Goal: Information Seeking & Learning: Learn about a topic

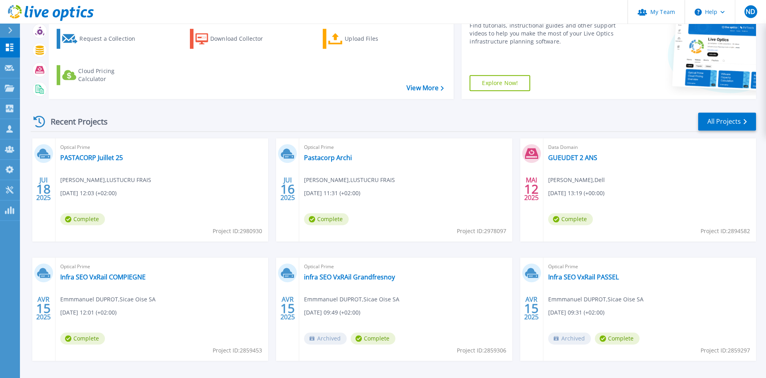
scroll to position [81, 0]
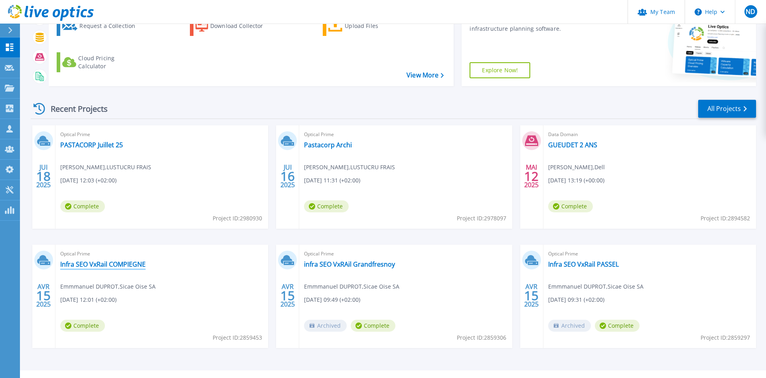
click at [115, 263] on link "Infra SEO VxRail COMPIEGNE" at bounding box center [102, 264] width 85 height 8
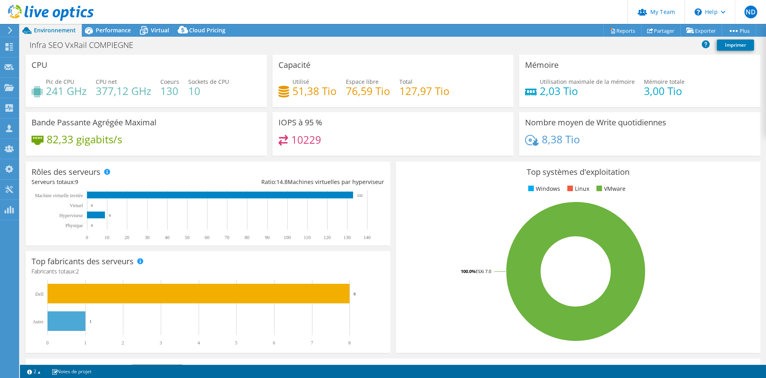
select select "USD"
click at [117, 28] on span "Performance" at bounding box center [113, 30] width 35 height 8
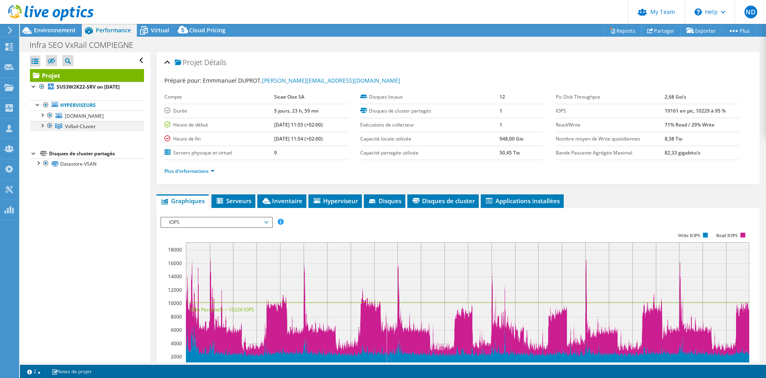
click at [41, 125] on div at bounding box center [42, 125] width 8 height 8
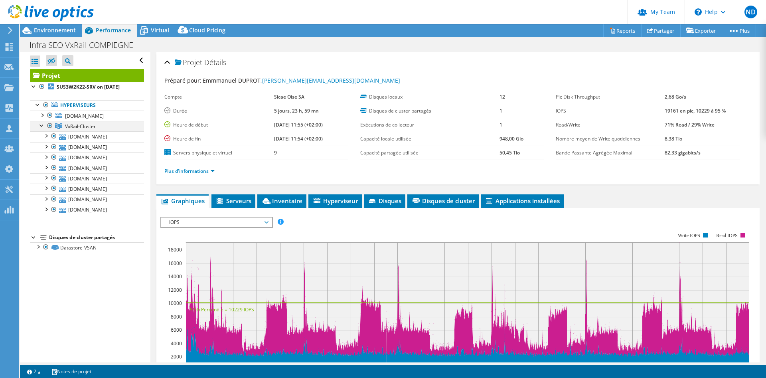
click at [41, 125] on div at bounding box center [42, 125] width 8 height 8
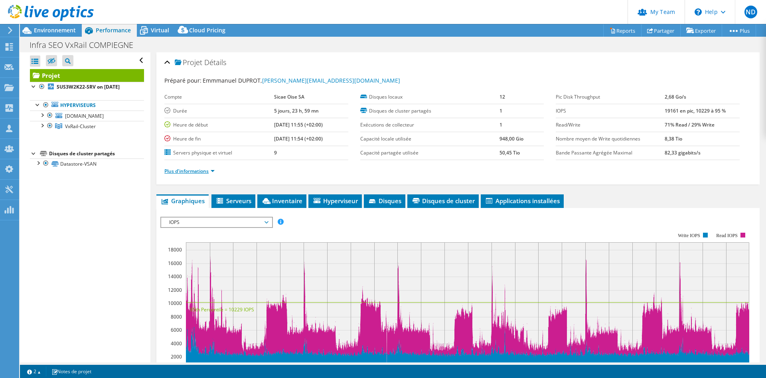
click at [196, 170] on link "Plus d'informations" at bounding box center [189, 171] width 50 height 7
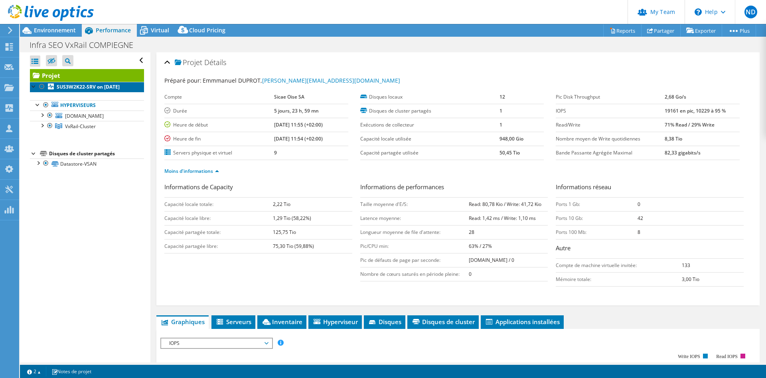
click at [77, 85] on b "SUS3W2K22-SRV on [DATE]" at bounding box center [88, 86] width 63 height 7
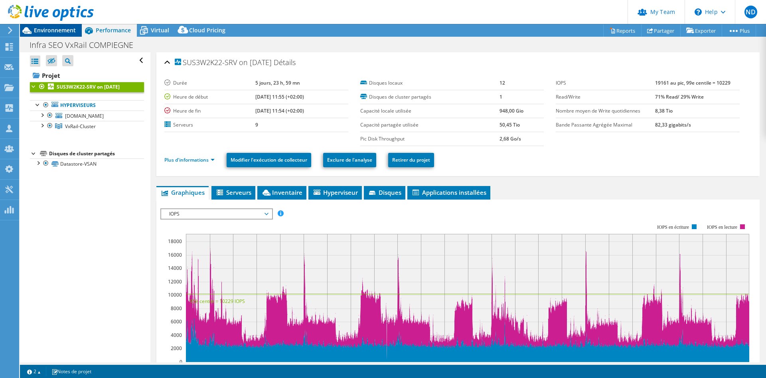
click at [55, 30] on span "Environnement" at bounding box center [55, 30] width 42 height 8
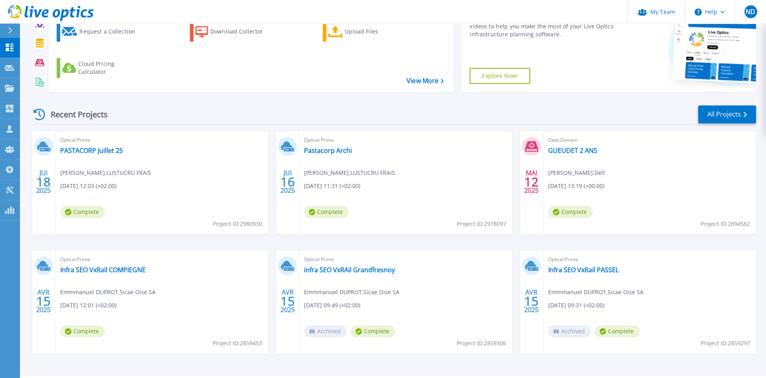
scroll to position [98, 0]
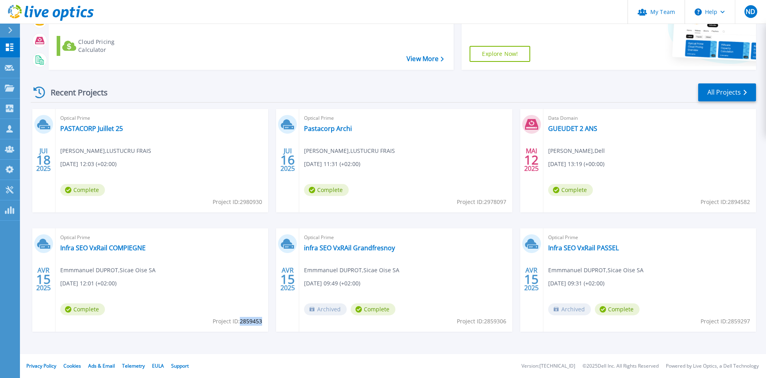
drag, startPoint x: 241, startPoint y: 323, endPoint x: 262, endPoint y: 322, distance: 21.6
click at [262, 322] on span "Project ID: 2859453" at bounding box center [237, 321] width 49 height 9
copy span "2859453"
click at [103, 245] on link "Infra SEO VxRail COMPIEGNE" at bounding box center [102, 248] width 85 height 8
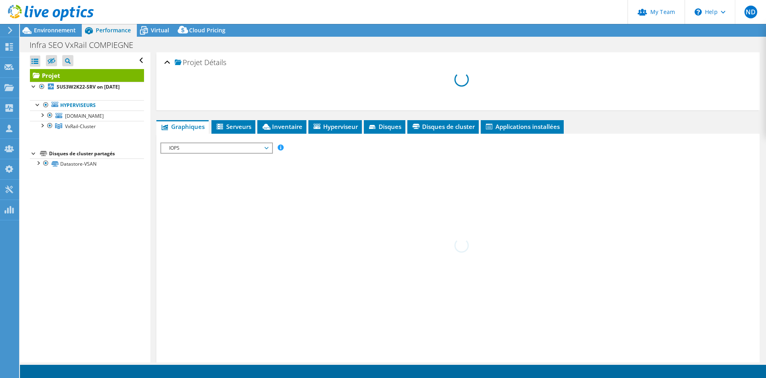
select select "USD"
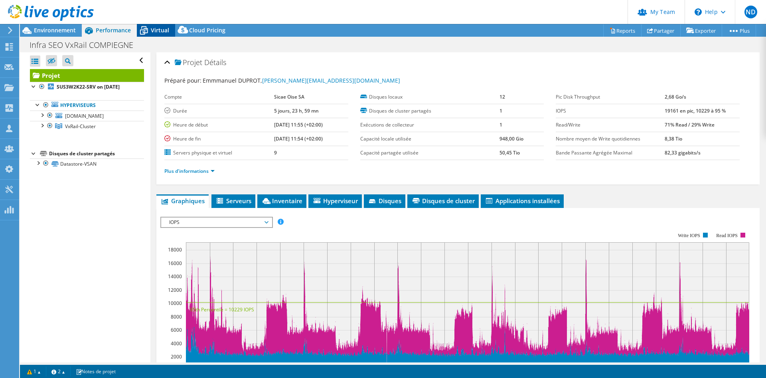
click at [160, 27] on span "Virtual" at bounding box center [160, 30] width 18 height 8
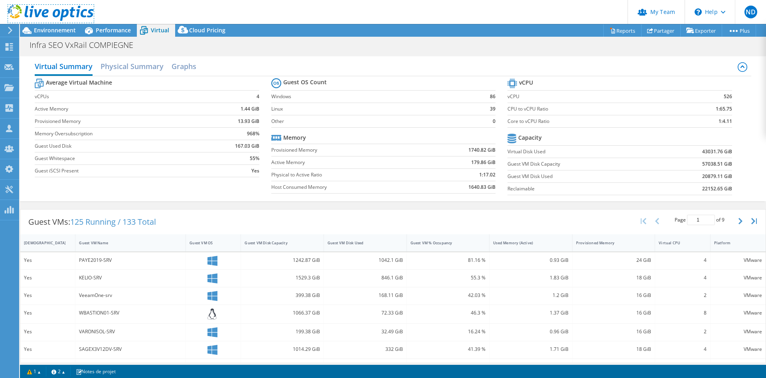
click at [48, 22] on link at bounding box center [51, 19] width 86 height 7
click at [47, 26] on div at bounding box center [47, 13] width 94 height 27
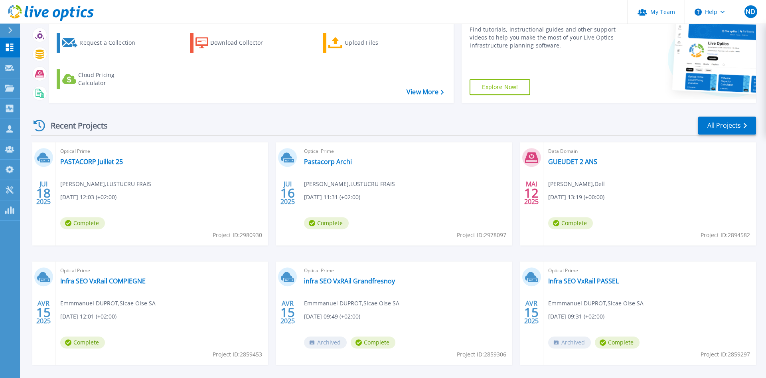
scroll to position [98, 0]
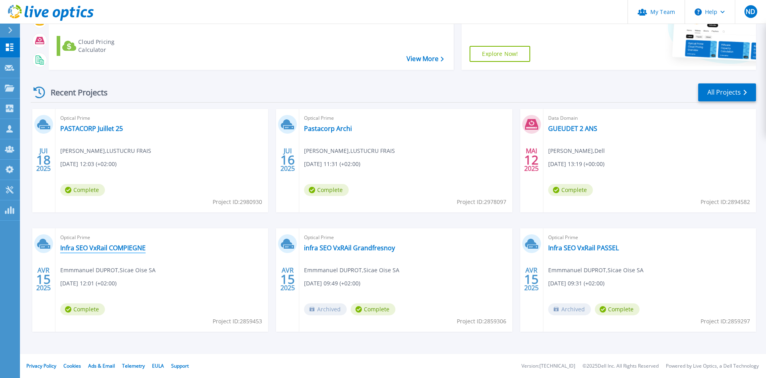
click at [114, 252] on link "Infra SEO VxRail COMPIEGNE" at bounding box center [102, 248] width 85 height 8
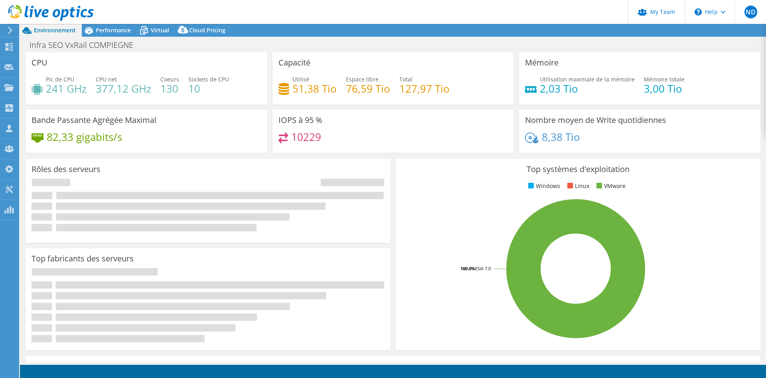
select select "USD"
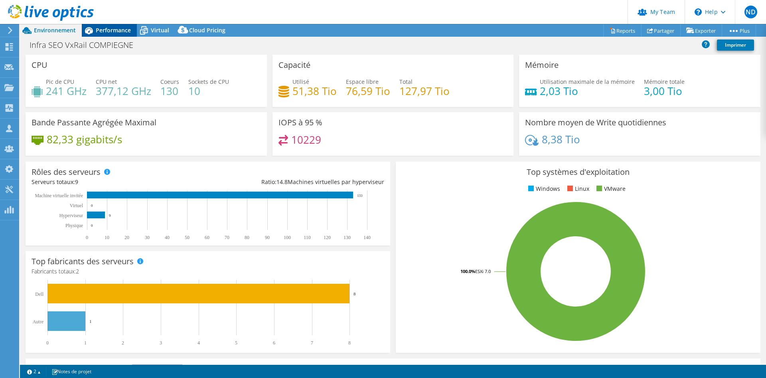
click at [119, 31] on span "Performance" at bounding box center [113, 30] width 35 height 8
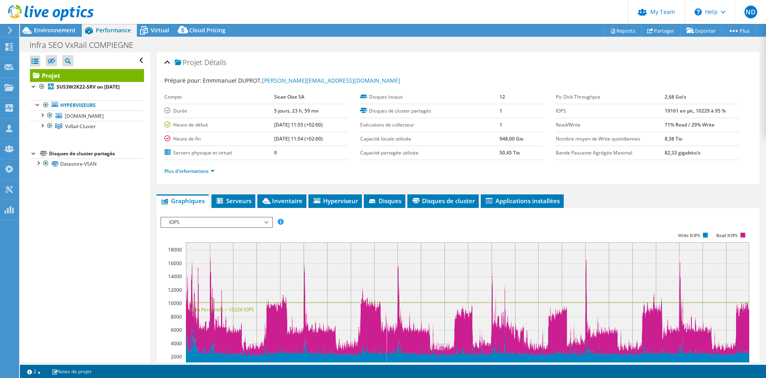
click at [182, 224] on span "IOPS" at bounding box center [216, 223] width 103 height 10
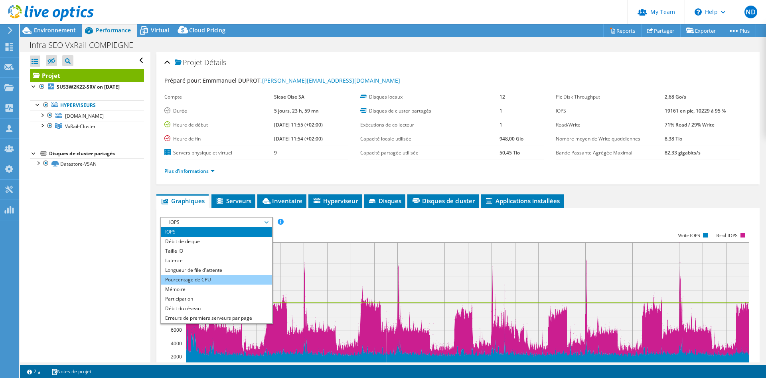
click at [193, 279] on li "Pourcentage de CPU" at bounding box center [216, 280] width 111 height 10
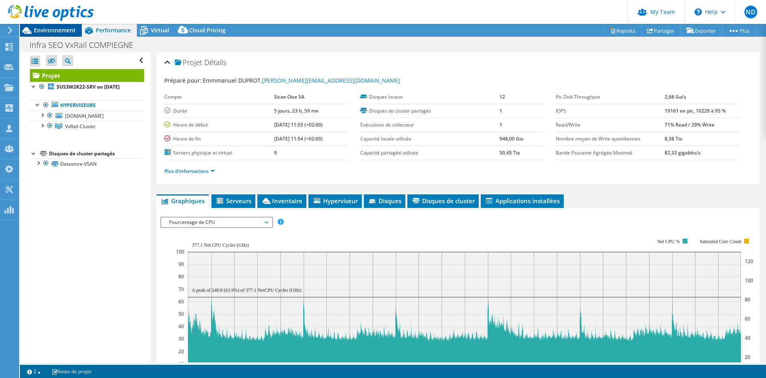
click at [49, 31] on span "Environnement" at bounding box center [55, 30] width 42 height 8
